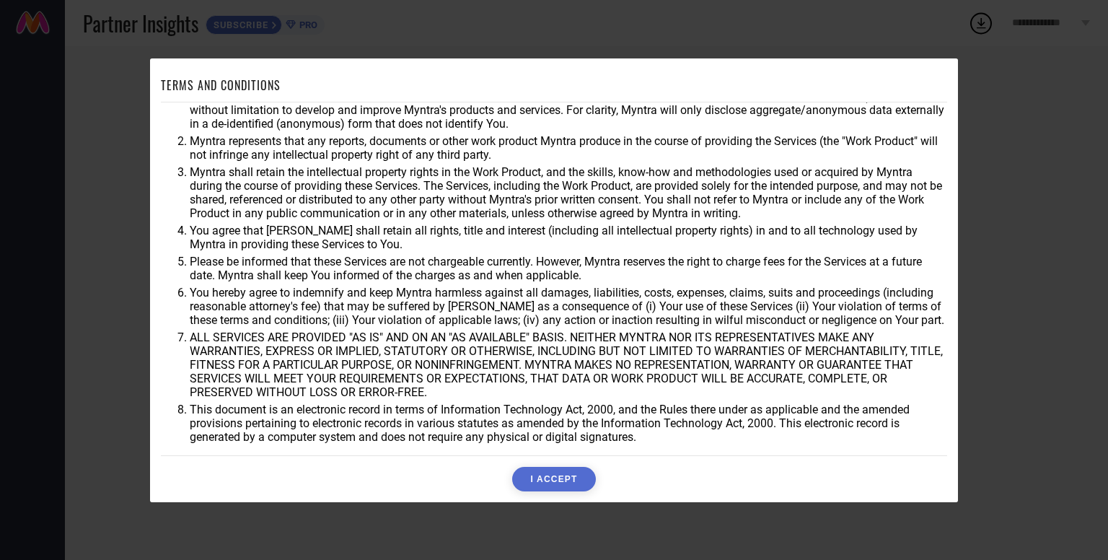
scroll to position [41, 0]
click at [539, 475] on button "I ACCEPT" at bounding box center [553, 479] width 83 height 25
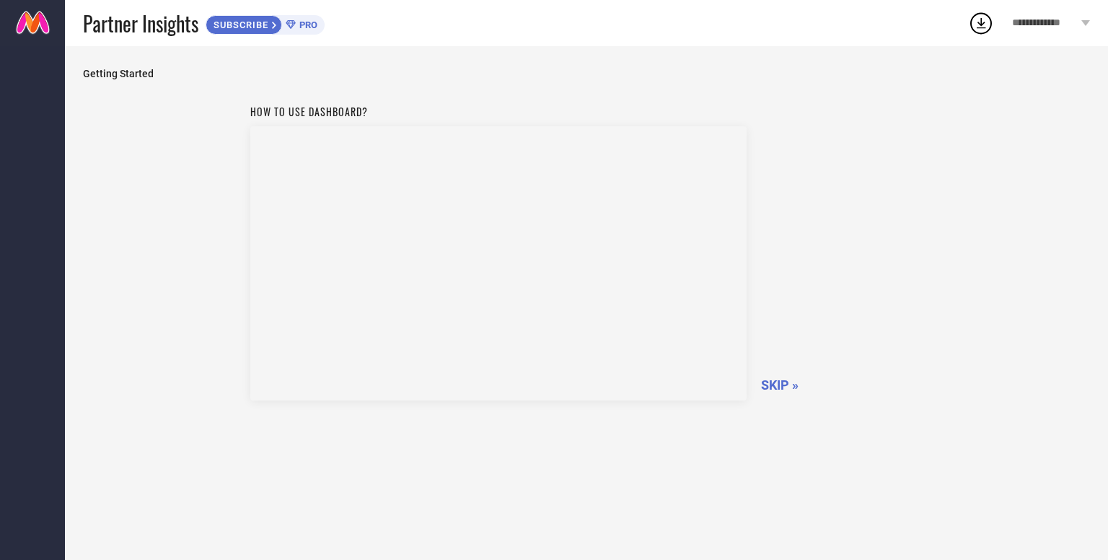
click at [131, 77] on span "Getting Started" at bounding box center [586, 74] width 1007 height 12
click at [779, 379] on span "SKIP »" at bounding box center [780, 384] width 38 height 15
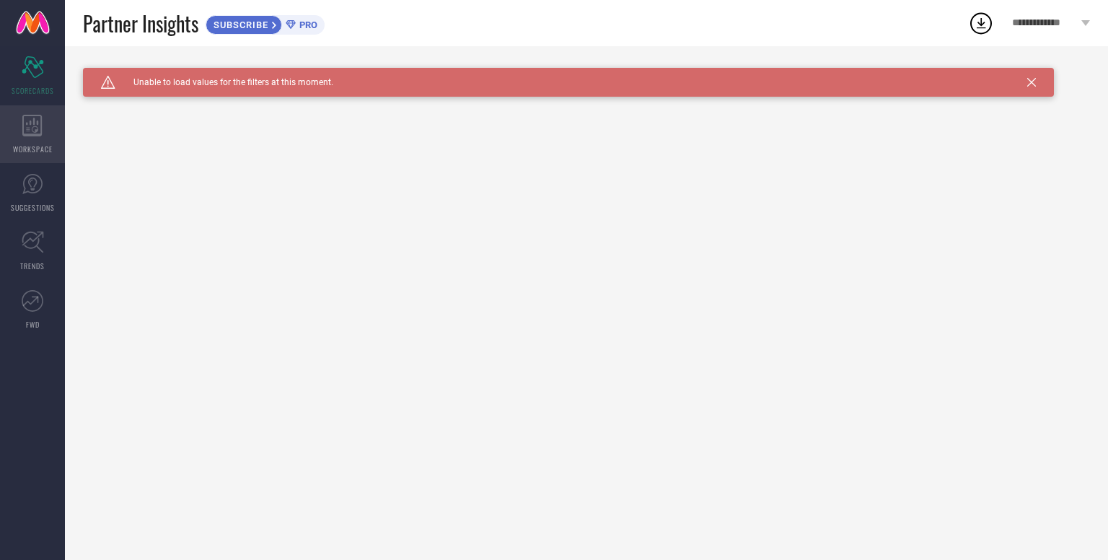
click at [35, 133] on icon at bounding box center [31, 126] width 19 height 22
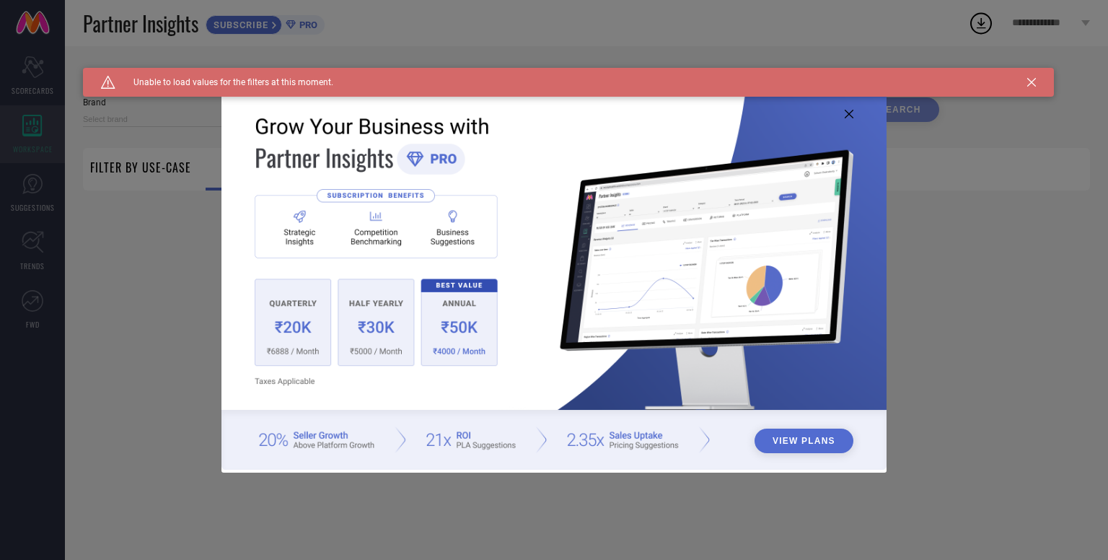
type input "1 STOP FASHION"
type input "All"
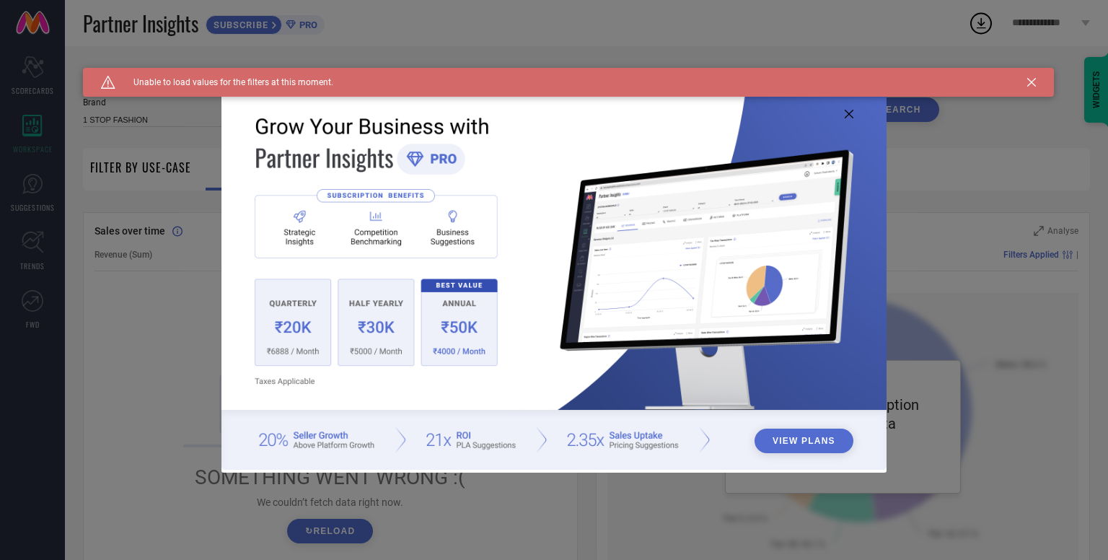
click at [849, 116] on icon at bounding box center [848, 114] width 9 height 9
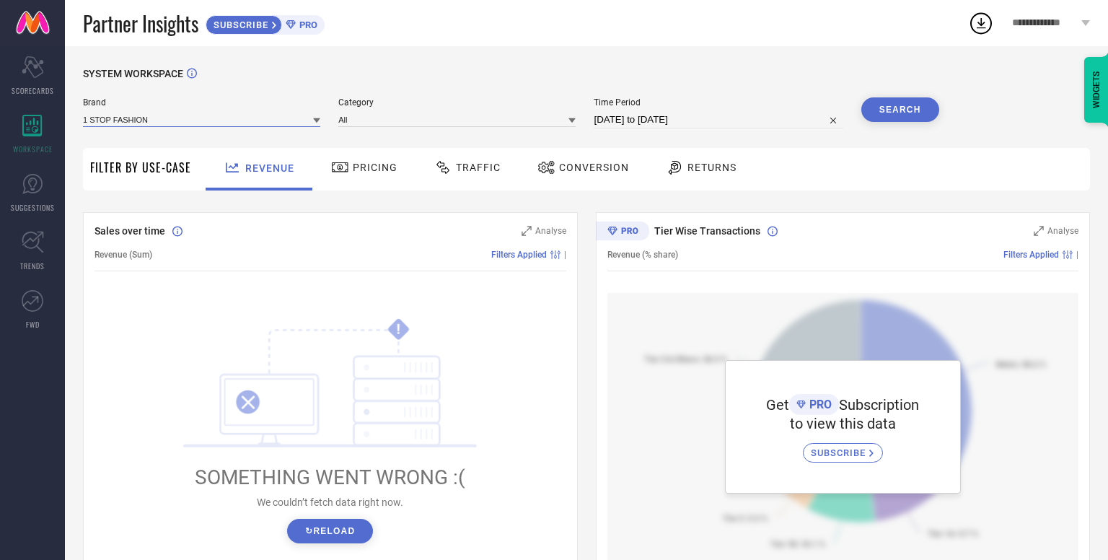
click at [191, 120] on input at bounding box center [201, 119] width 237 height 15
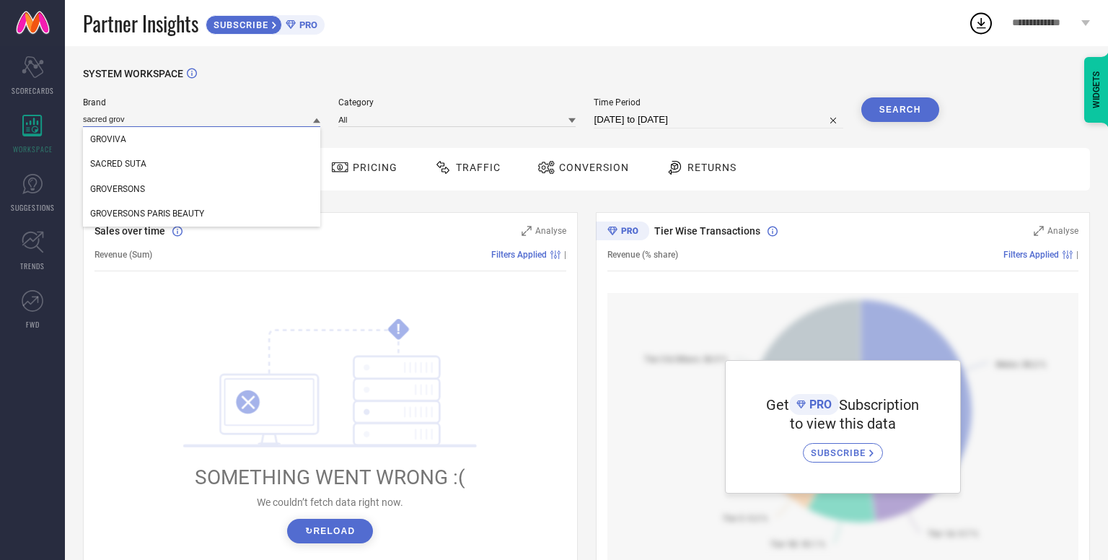
type input "sacred grove"
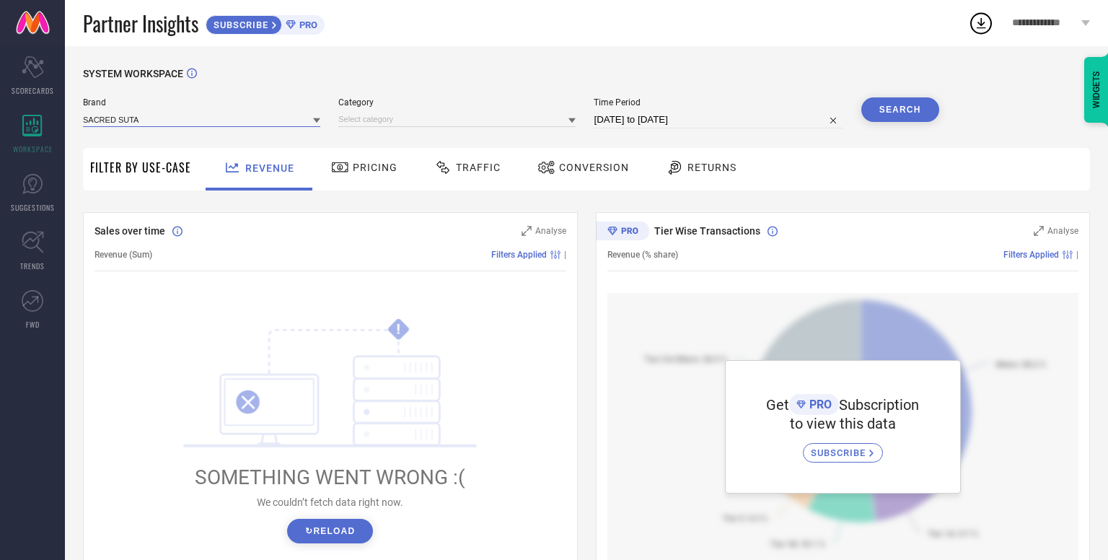
click at [154, 117] on input at bounding box center [201, 119] width 237 height 15
type input "sacred grove"
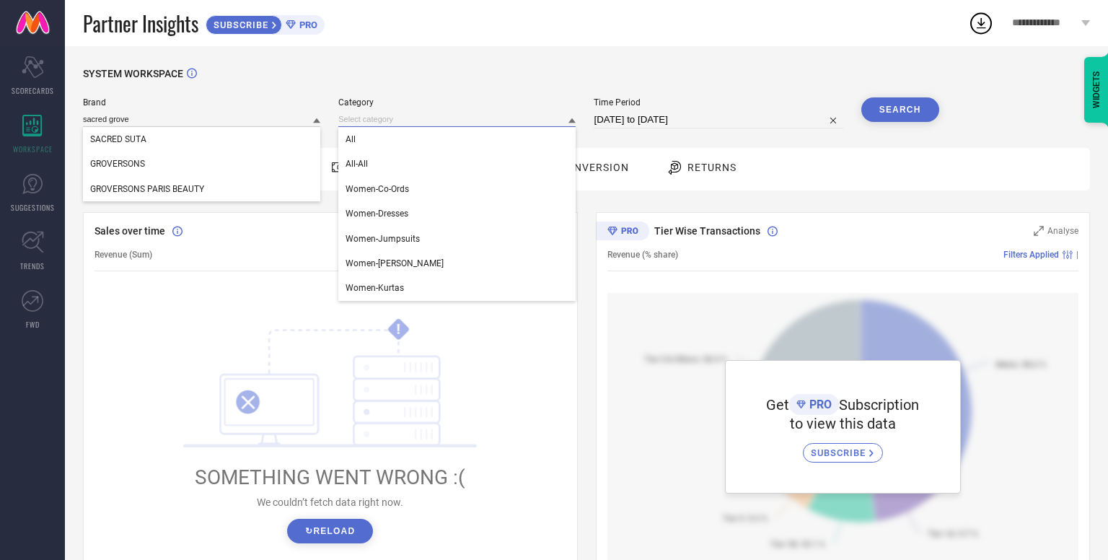
click at [387, 119] on input at bounding box center [456, 119] width 237 height 15
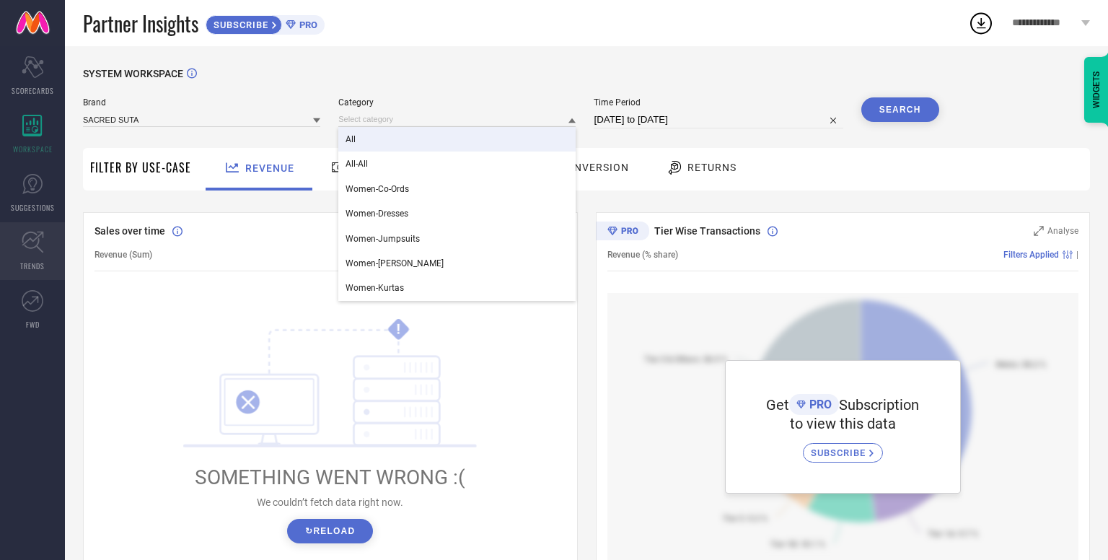
click at [26, 274] on link "TRENDS" at bounding box center [32, 251] width 65 height 58
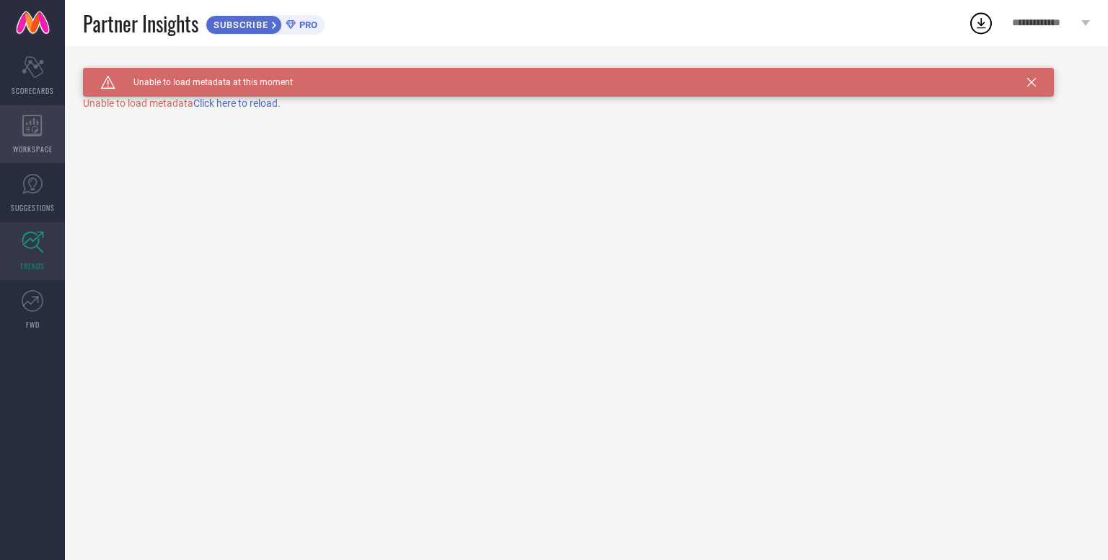
click at [32, 120] on icon at bounding box center [32, 126] width 20 height 22
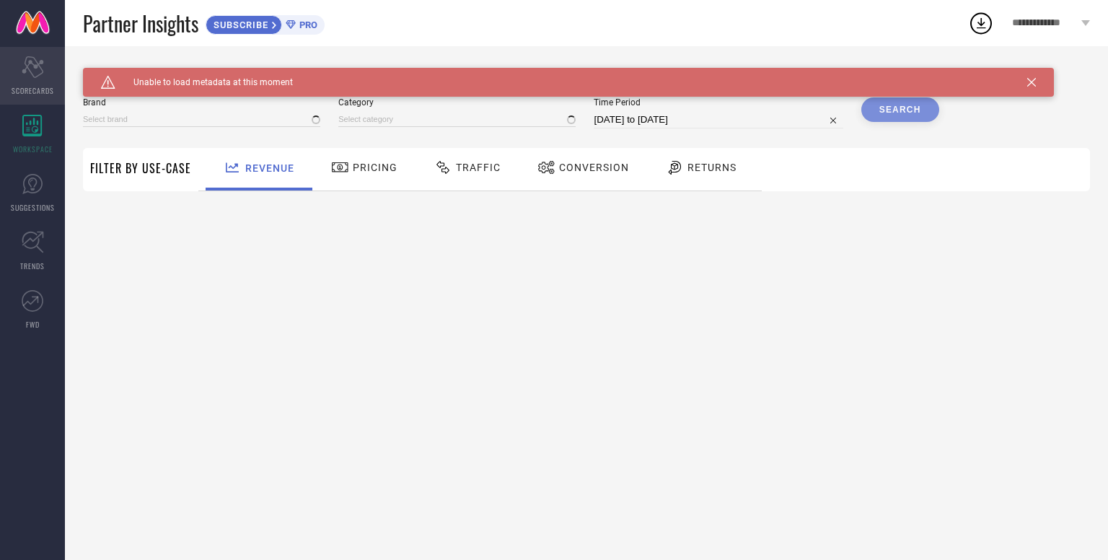
type input "1 STOP FASHION"
type input "All"
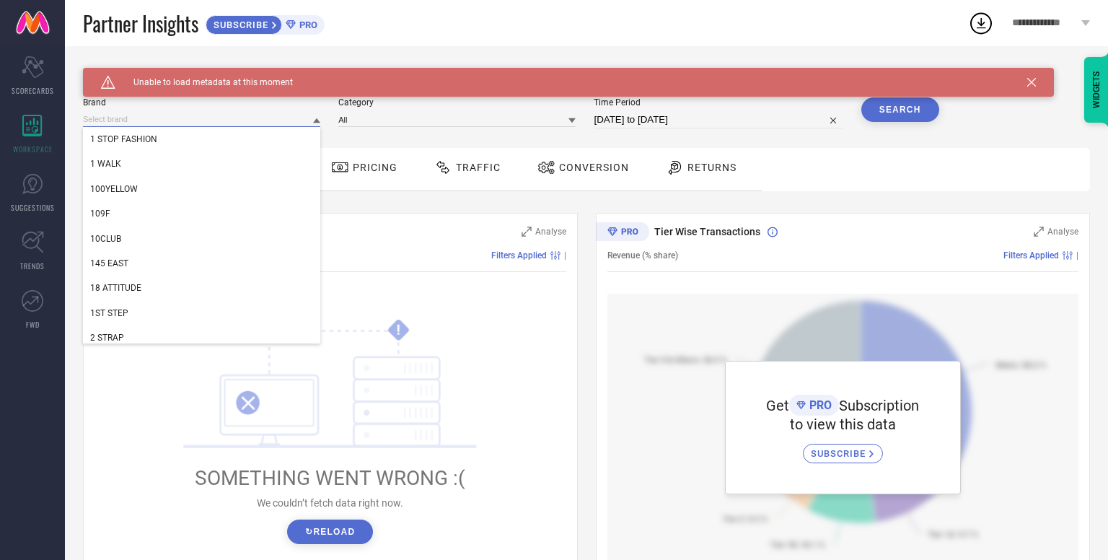
click at [199, 122] on input at bounding box center [201, 119] width 237 height 15
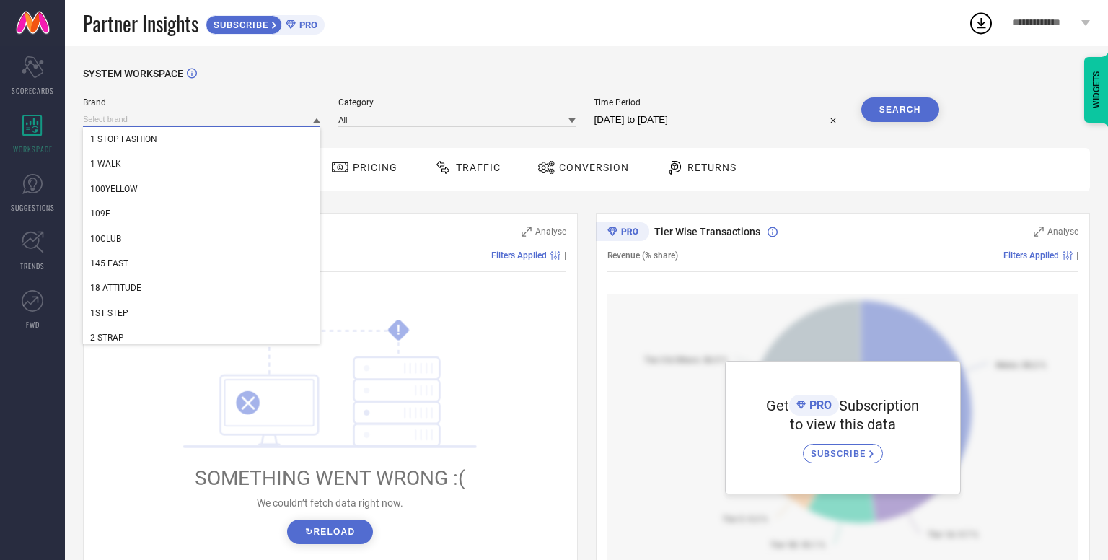
click at [638, 119] on input "[DATE] to [DATE]" at bounding box center [718, 119] width 249 height 17
select select "7"
select select "2025"
select select "8"
select select "2025"
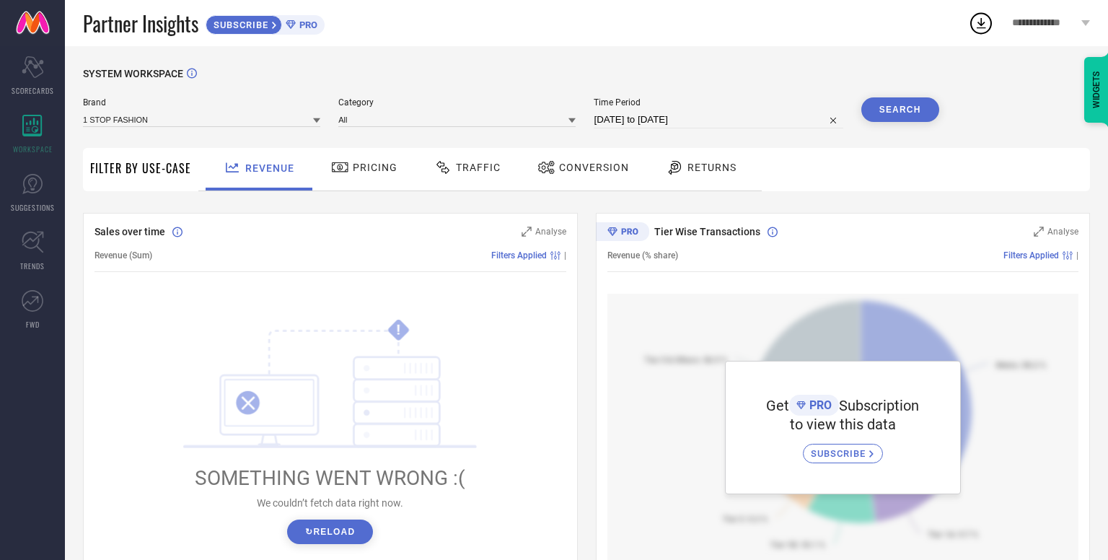
click at [459, 53] on div "SYSTEM WORKSPACE Brand 1 STOP FASHION Category All Time Period [DATE] to [DATE]…" at bounding box center [586, 509] width 1043 height 927
click at [217, 115] on input at bounding box center [201, 119] width 237 height 15
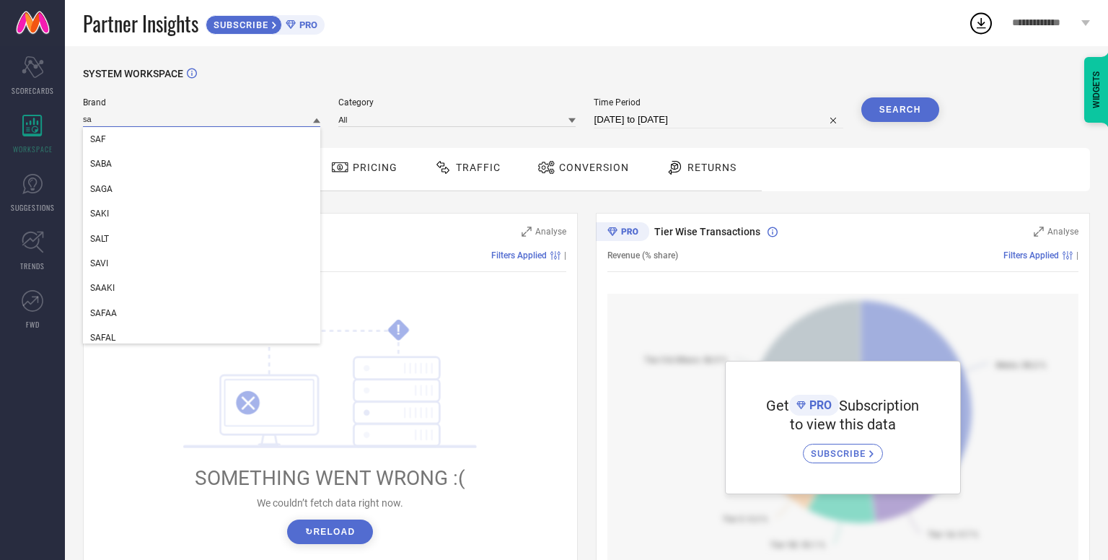
type input "s"
type input "g"
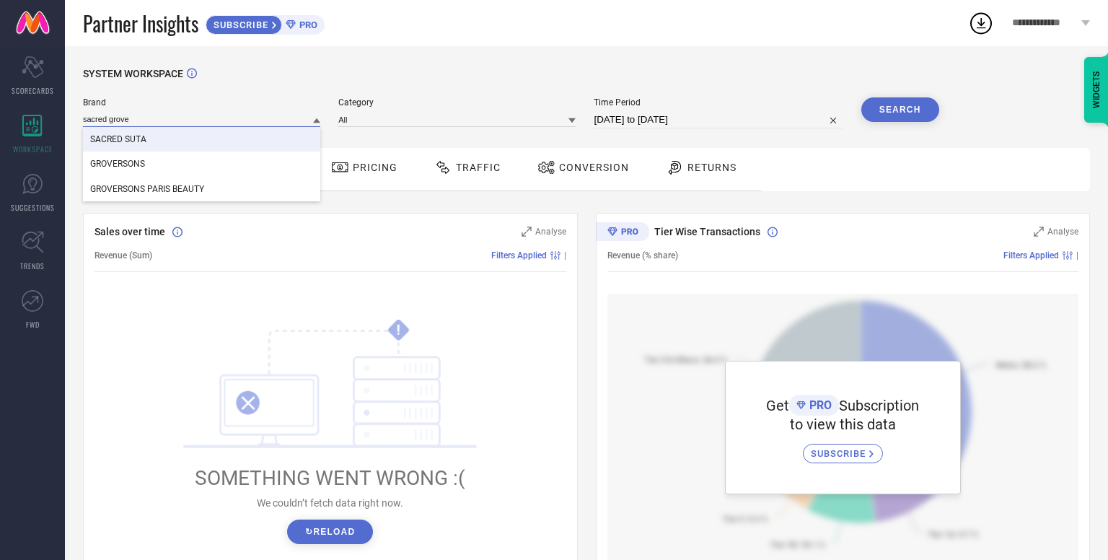
type input "sacred grove"
click at [507, 69] on div "SYSTEM WORKSPACE" at bounding box center [586, 83] width 1007 height 30
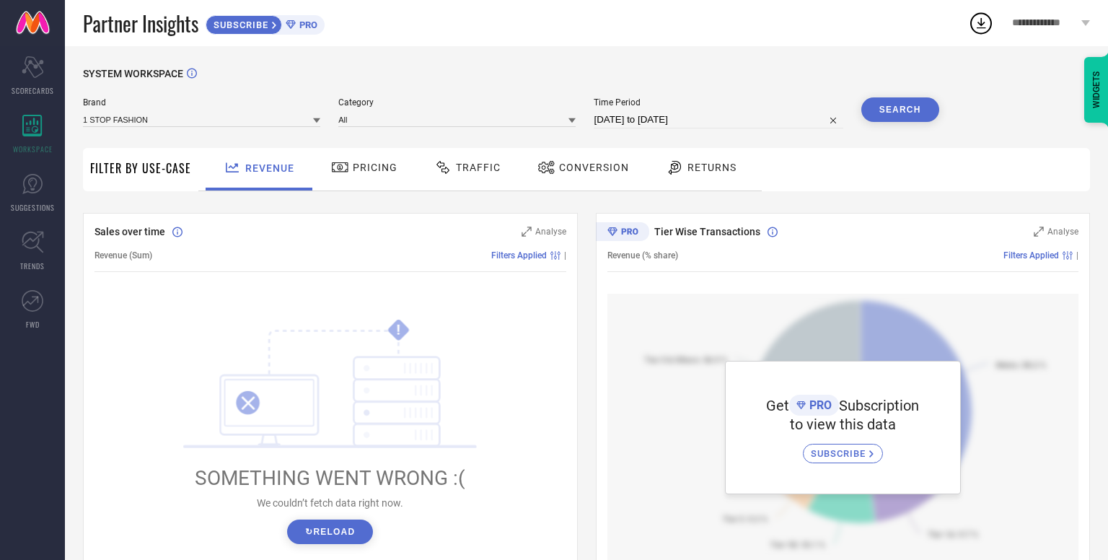
click at [470, 167] on span "Traffic" at bounding box center [478, 168] width 45 height 12
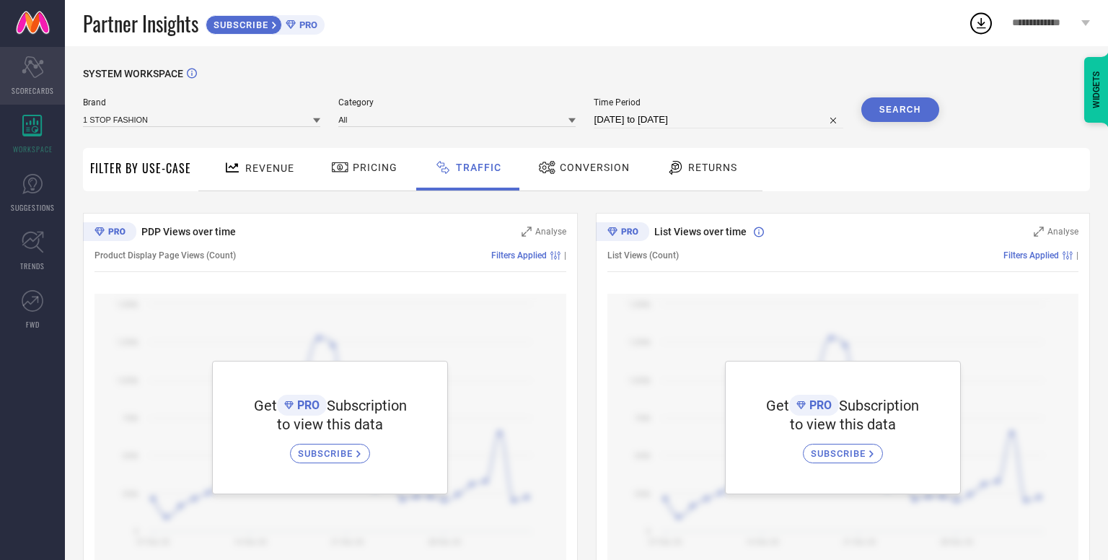
click at [32, 73] on icon at bounding box center [33, 67] width 22 height 22
